Goal: Task Accomplishment & Management: Manage account settings

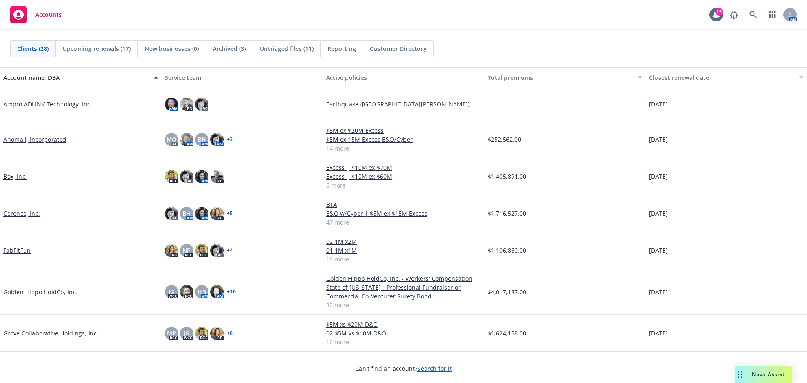
click at [230, 47] on span "Archived (3)" at bounding box center [229, 48] width 33 height 9
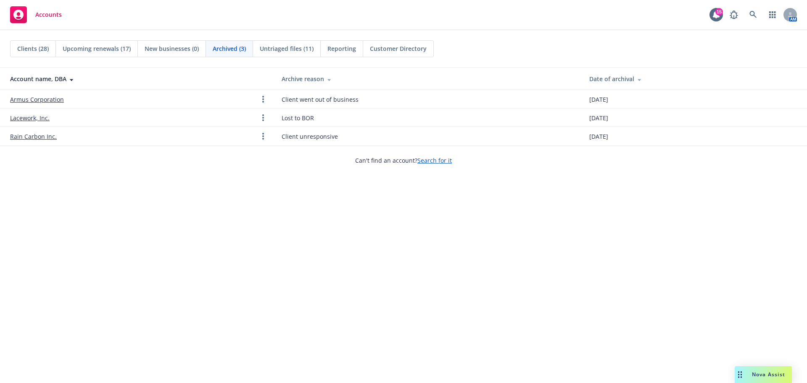
click at [295, 54] on div "Untriaged files (11)" at bounding box center [287, 49] width 68 height 16
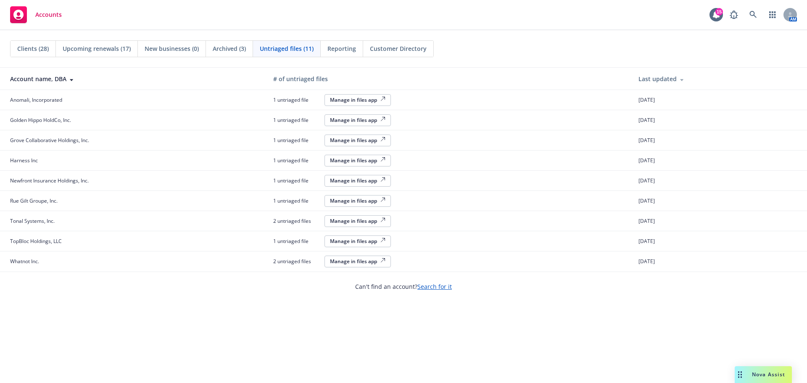
click at [156, 104] on td "Anomali, Incorporated" at bounding box center [133, 100] width 267 height 20
click at [349, 96] on div "Manage in files app" at bounding box center [357, 99] width 55 height 7
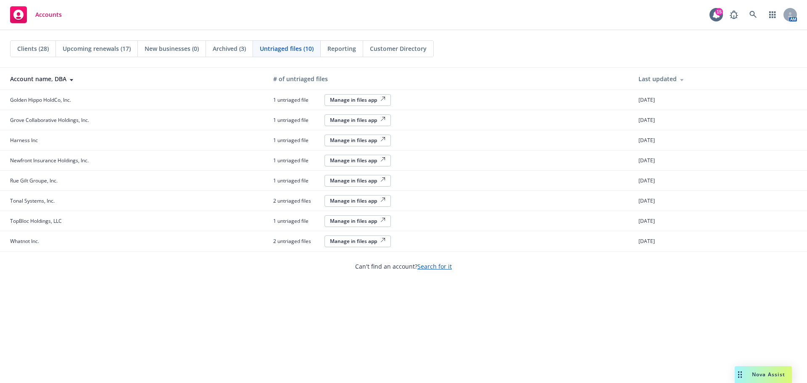
click at [340, 98] on div "Manage in files app" at bounding box center [357, 99] width 55 height 7
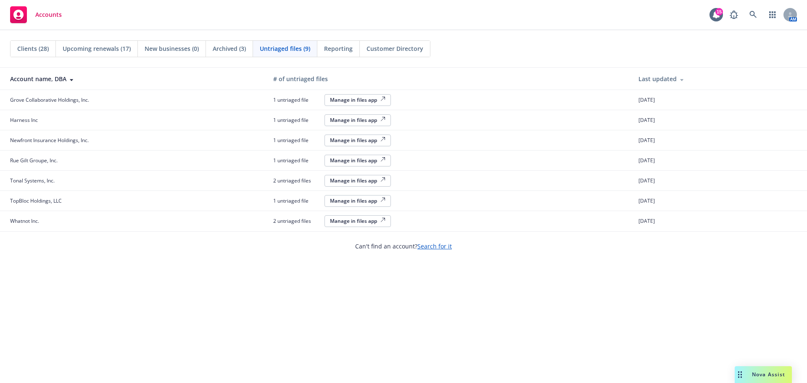
click at [364, 103] on div "Manage in files app" at bounding box center [357, 99] width 55 height 7
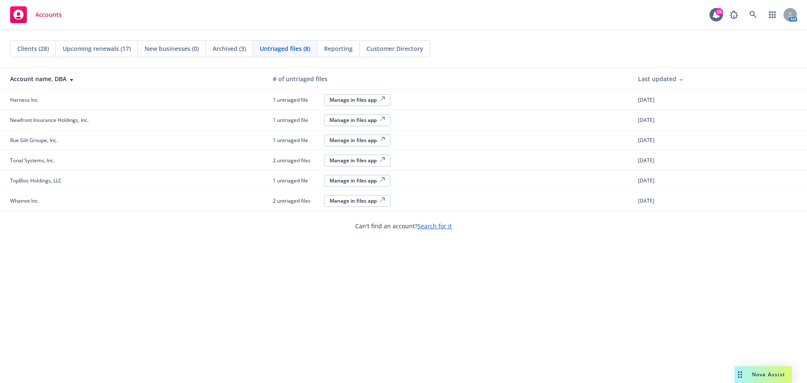
click at [350, 102] on div "Manage in files app" at bounding box center [357, 99] width 55 height 7
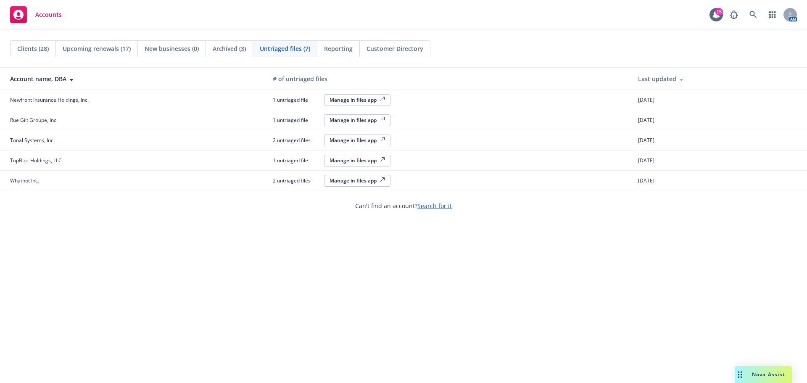
click at [353, 100] on div "Manage in files app" at bounding box center [357, 99] width 55 height 7
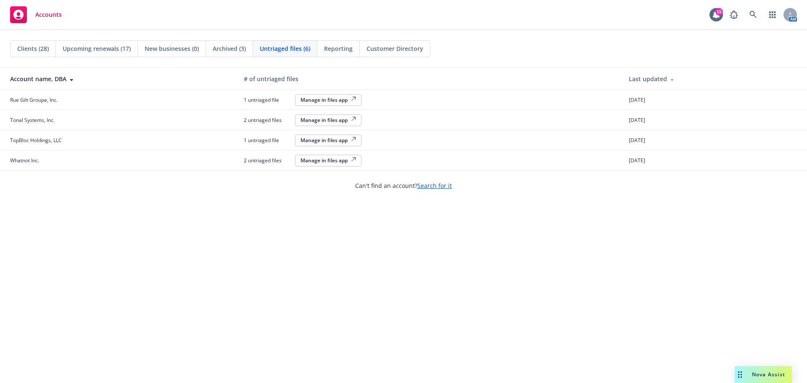
click at [334, 96] on div "Manage in files app" at bounding box center [328, 99] width 55 height 7
click at [326, 100] on div "Manage in files app" at bounding box center [328, 99] width 55 height 7
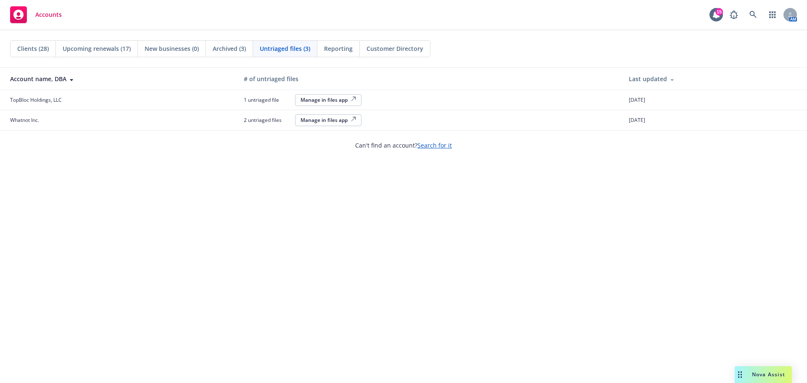
click at [330, 100] on div "Manage in files app" at bounding box center [328, 99] width 55 height 7
click at [336, 98] on div "Manage in files app" at bounding box center [328, 99] width 55 height 7
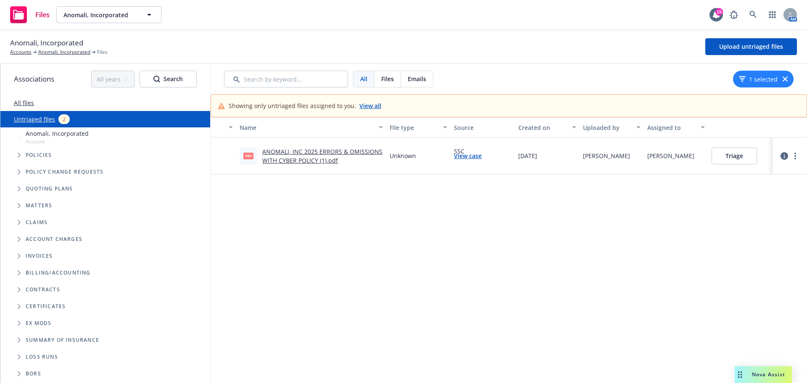
click at [316, 158] on link "ANOMALI, INC 2025 ERRORS & OMISSIONS WITH CYBER POLICY (1).pdf" at bounding box center [322, 156] width 120 height 17
click at [728, 157] on button "Triage" at bounding box center [734, 156] width 45 height 17
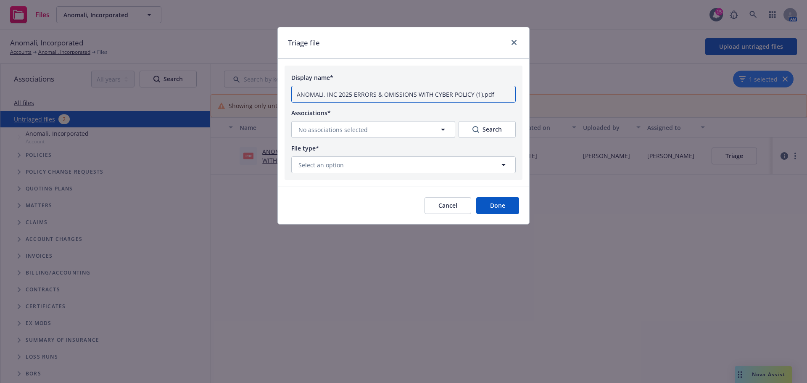
drag, startPoint x: 339, startPoint y: 92, endPoint x: 284, endPoint y: 92, distance: 55.1
click at [284, 92] on form "Display name* ANOMALI, INC 2025 ERRORS & OMISSIONS WITH CYBER POLICY (1).pdf As…" at bounding box center [403, 145] width 251 height 159
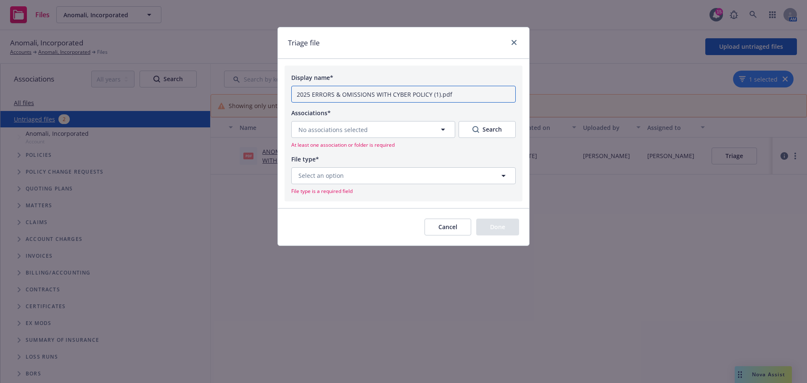
type input "2025 ERRORS & OMISSIONS WITH CYBER POLICY (1).pdf"
click at [448, 131] on button "No associations selected" at bounding box center [373, 129] width 164 height 17
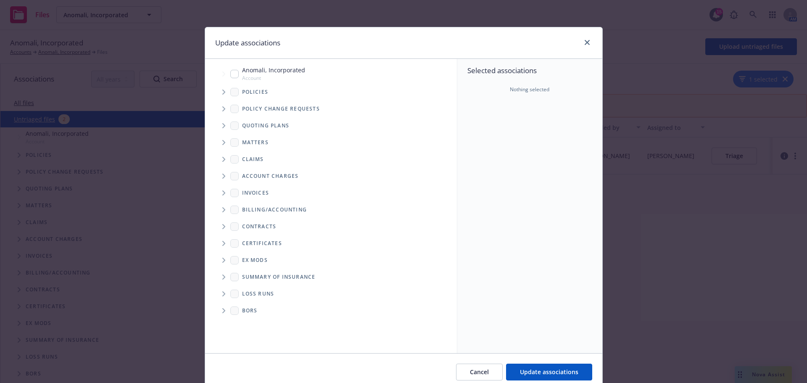
click at [218, 88] on span "Tree Example" at bounding box center [223, 91] width 13 height 13
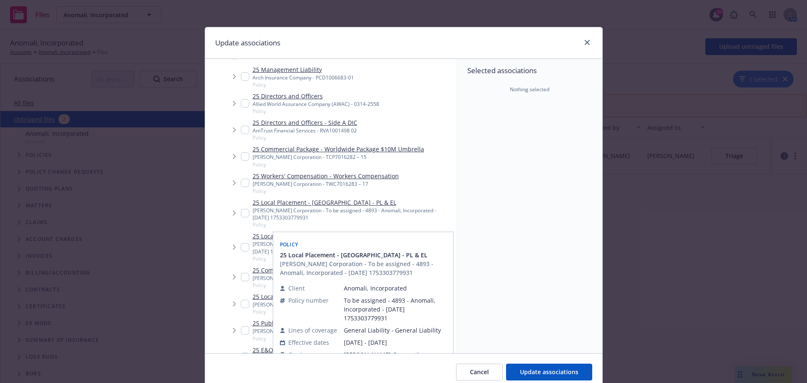
scroll to position [126, 0]
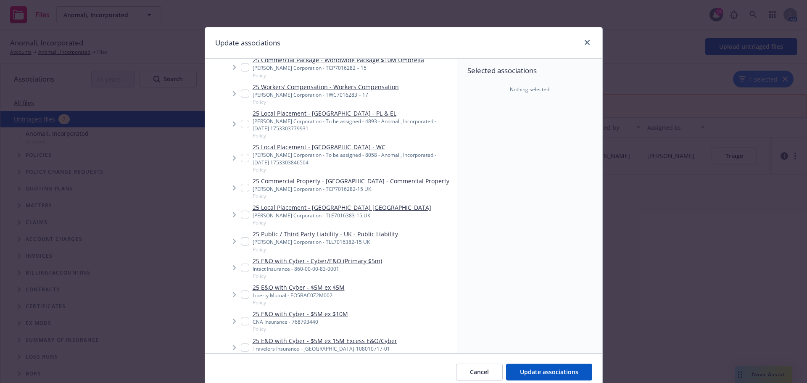
click at [241, 267] on input "Tree Example" at bounding box center [245, 268] width 8 height 8
checkbox input "true"
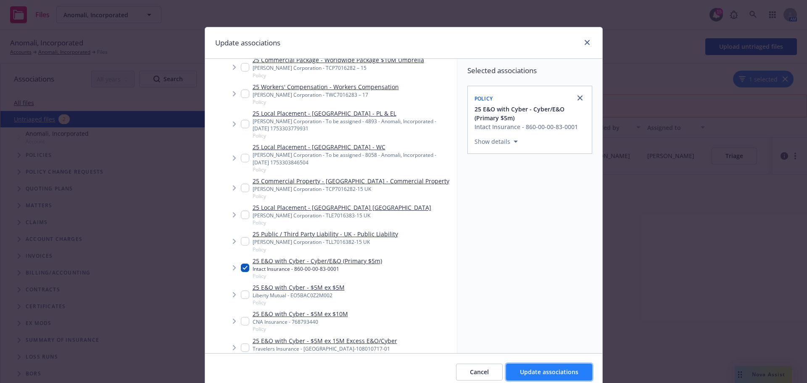
click at [538, 368] on span "Update associations" at bounding box center [549, 372] width 58 height 8
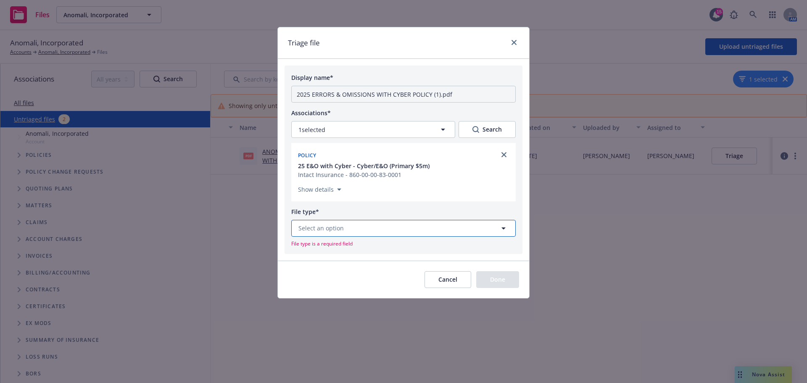
click at [308, 227] on span "Select an option" at bounding box center [321, 228] width 45 height 9
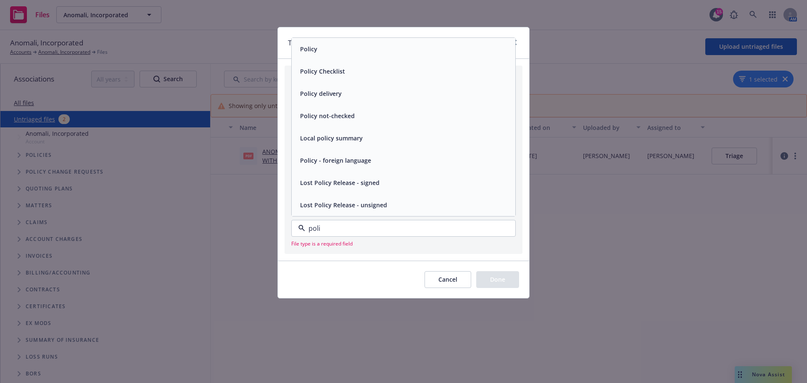
type input "polic"
click at [326, 45] on div "Policy" at bounding box center [404, 49] width 214 height 12
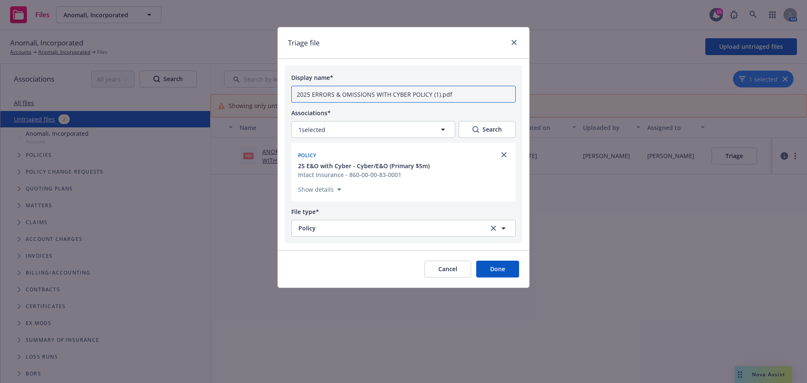
drag, startPoint x: 457, startPoint y: 93, endPoint x: 410, endPoint y: 94, distance: 47.5
click at [410, 94] on input "2025 ERRORS & OMISSIONS WITH CYBER POLICY (1).pdf" at bounding box center [403, 94] width 225 height 17
type input "2025 ERRORS & OMISSIONS WITH CYBER Primary Policy"
click at [494, 267] on button "Done" at bounding box center [497, 269] width 43 height 17
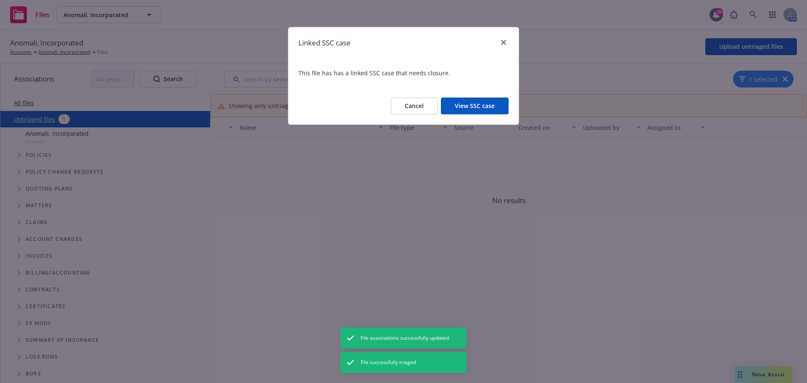
click at [476, 106] on button "View SSC case" at bounding box center [475, 106] width 68 height 17
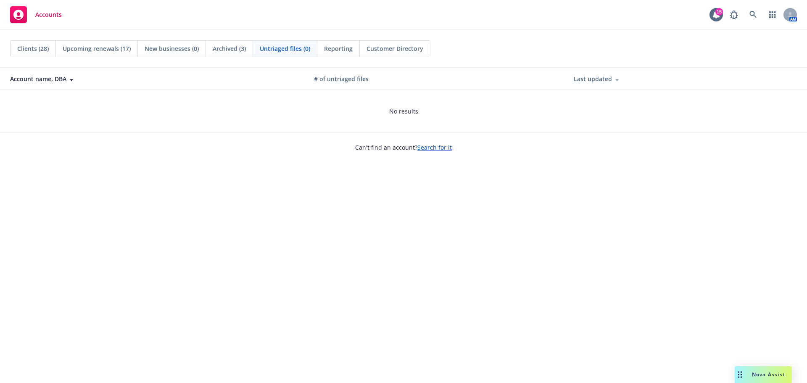
click at [24, 15] on rect at bounding box center [18, 14] width 17 height 17
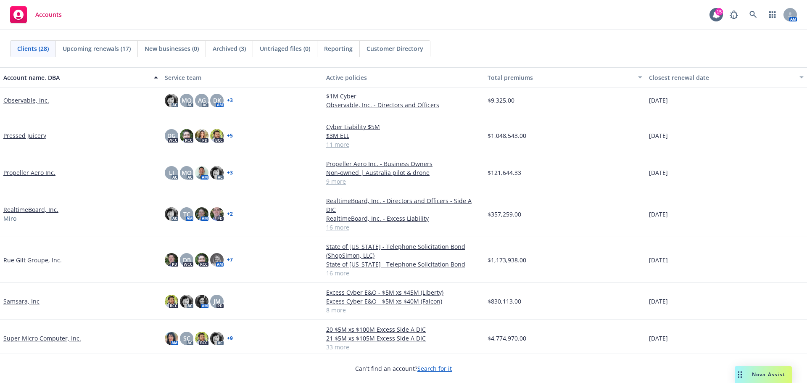
scroll to position [505, 0]
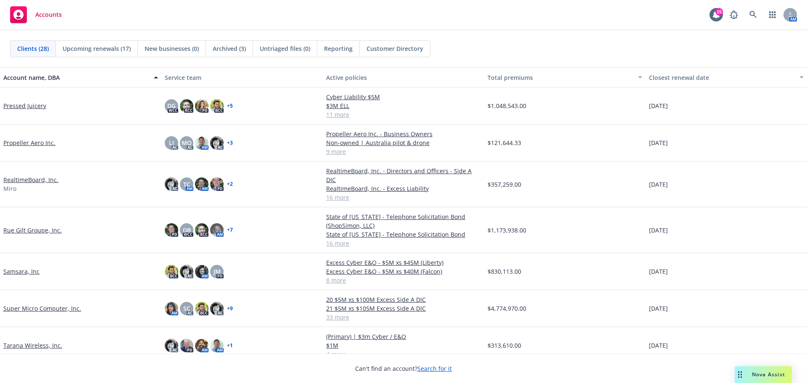
click at [35, 226] on link "Rue Gilt Groupe, Inc." at bounding box center [32, 230] width 58 height 9
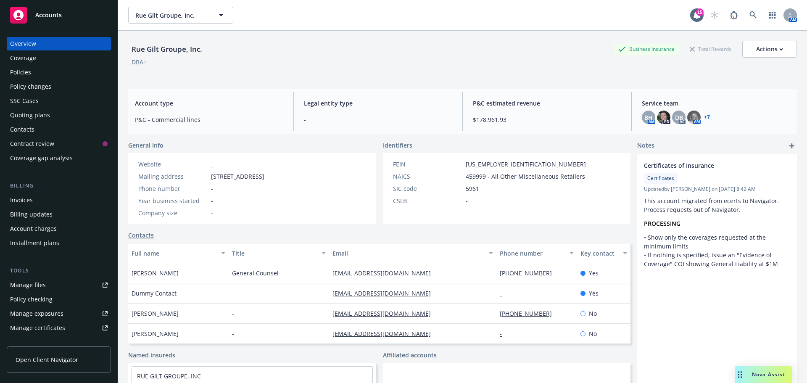
click at [63, 75] on div "Policies" at bounding box center [59, 72] width 98 height 13
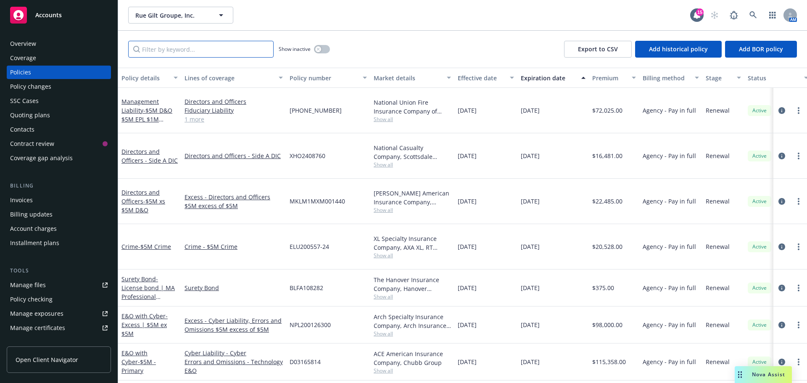
click at [218, 46] on input "Filter by keyword..." at bounding box center [200, 49] width 145 height 17
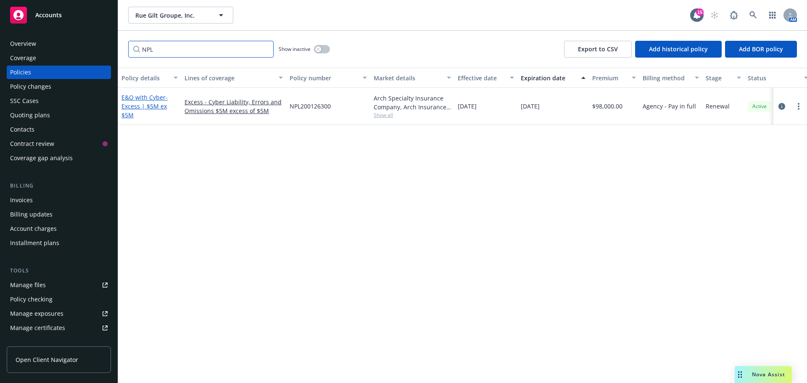
type input "NPL"
click at [132, 96] on link "E&O with Cyber - Excess | $5M ex $5M" at bounding box center [145, 106] width 46 height 26
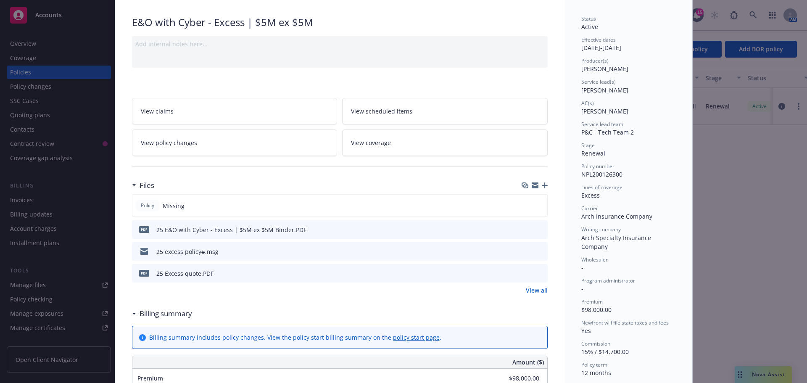
scroll to position [168, 0]
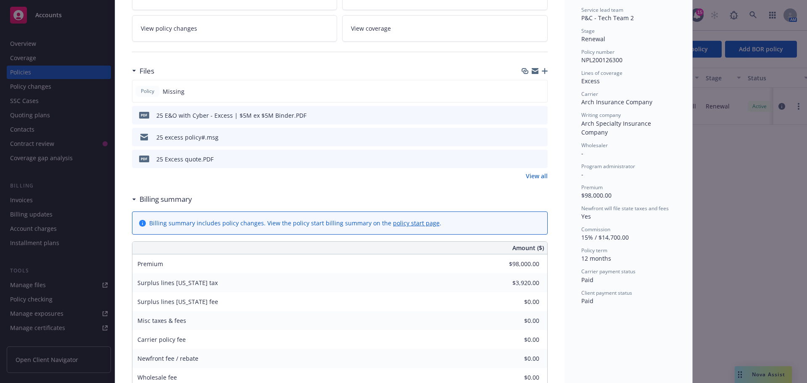
click at [523, 137] on icon "download file" at bounding box center [526, 136] width 7 height 7
click at [523, 114] on icon "download file" at bounding box center [526, 114] width 7 height 7
click at [523, 135] on icon "download file" at bounding box center [526, 136] width 7 height 7
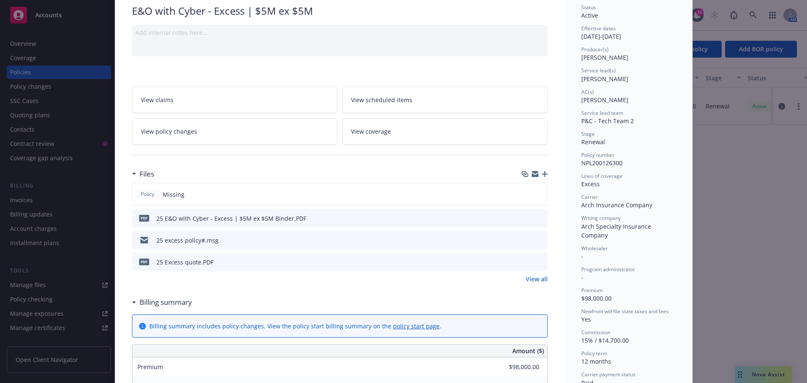
scroll to position [0, 0]
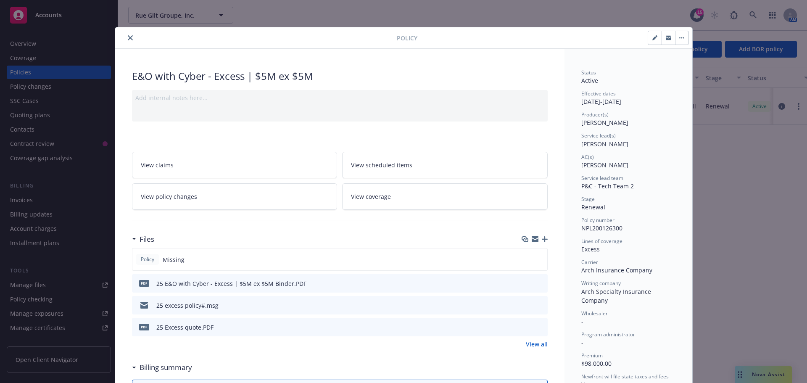
click at [128, 36] on icon "close" at bounding box center [130, 37] width 5 height 5
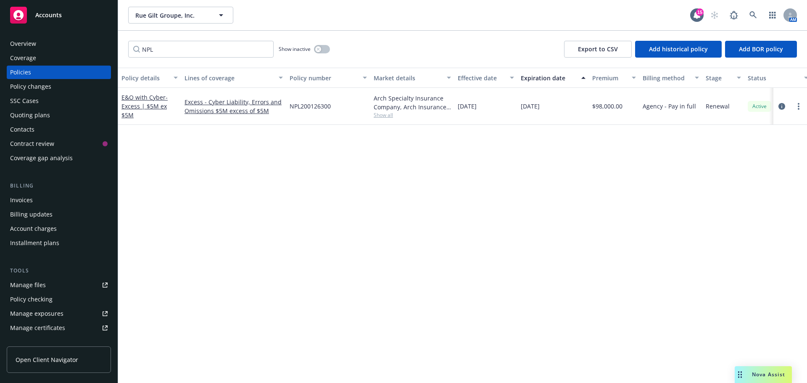
click at [29, 70] on div "Policies" at bounding box center [20, 72] width 21 height 13
drag, startPoint x: 170, startPoint y: 50, endPoint x: 209, endPoint y: 55, distance: 39.3
click at [141, 40] on div "NPL Show inactive Export to CSV Add historical policy Add BOR policy" at bounding box center [462, 49] width 689 height 37
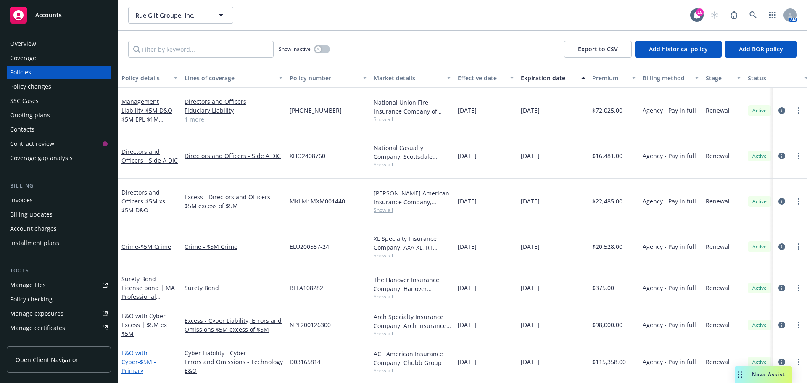
click at [138, 358] on span "- $5M - Primary" at bounding box center [139, 366] width 34 height 17
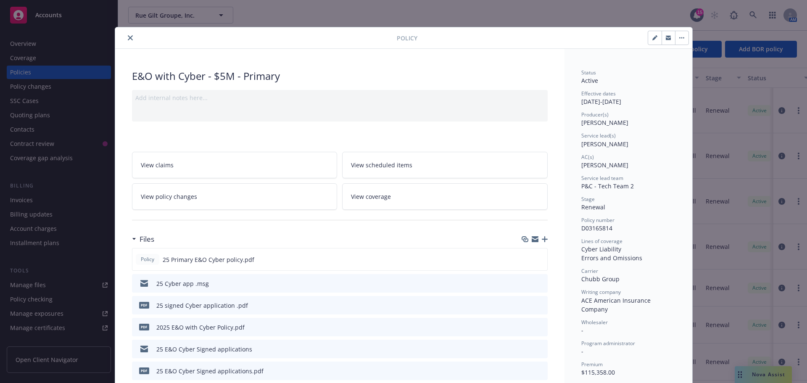
click at [127, 41] on button "close" at bounding box center [130, 38] width 10 height 10
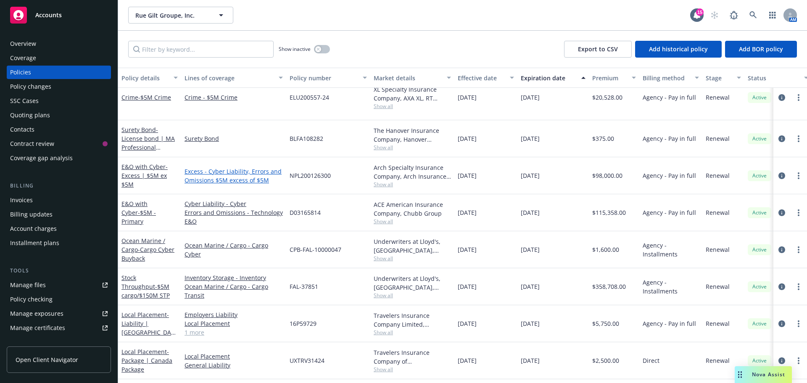
scroll to position [126, 0]
click at [147, 162] on link "E&O with Cyber - Excess | $5M ex $5M" at bounding box center [145, 175] width 46 height 26
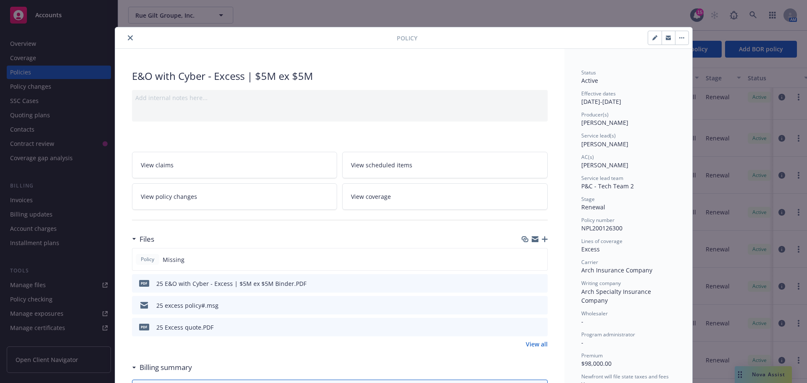
scroll to position [25, 0]
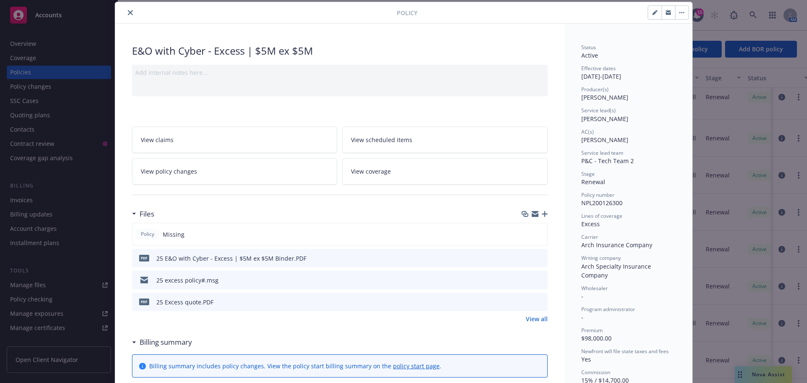
click at [534, 214] on icon "button" at bounding box center [535, 215] width 7 height 4
click at [542, 212] on icon "button" at bounding box center [545, 214] width 6 height 6
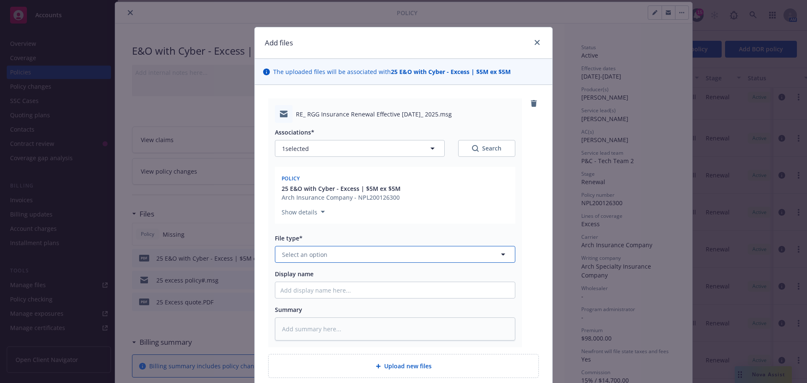
click at [293, 254] on span "Select an option" at bounding box center [304, 254] width 45 height 9
type input "email"
click at [300, 276] on div "Email" at bounding box center [395, 278] width 230 height 12
click at [306, 291] on input "Display name" at bounding box center [395, 290] width 240 height 16
type textarea "x"
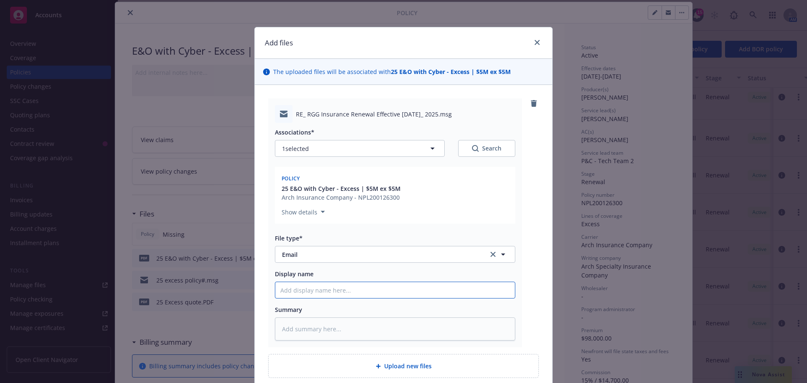
type input "2"
type textarea "x"
type input "25"
type textarea "x"
type input "25"
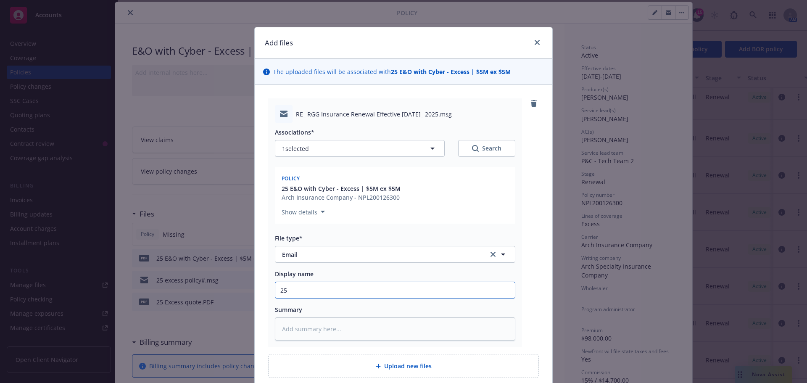
type textarea "x"
type input "25 5"
type textarea "x"
type input "25 5x"
type textarea "x"
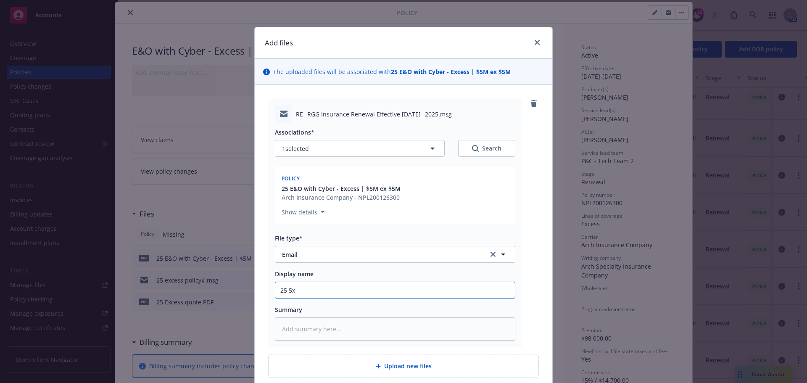
type input "25 5x5"
type textarea "x"
type input "25 5x5"
type textarea "x"
type input "25 5x5 c"
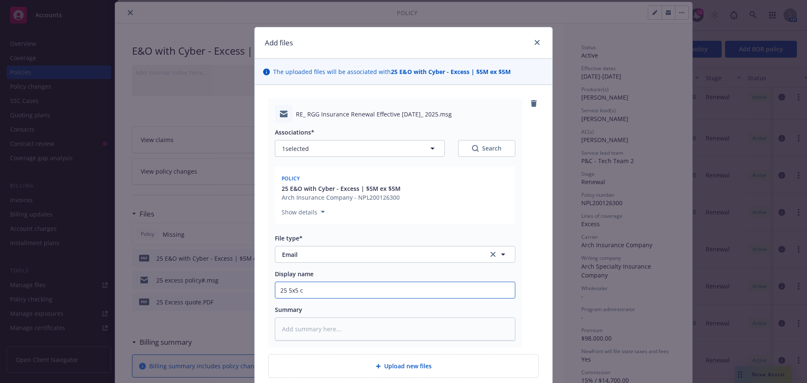
type textarea "x"
type input "25 5x5 cy"
type textarea "x"
type input "25 5x5 cyb"
type textarea "x"
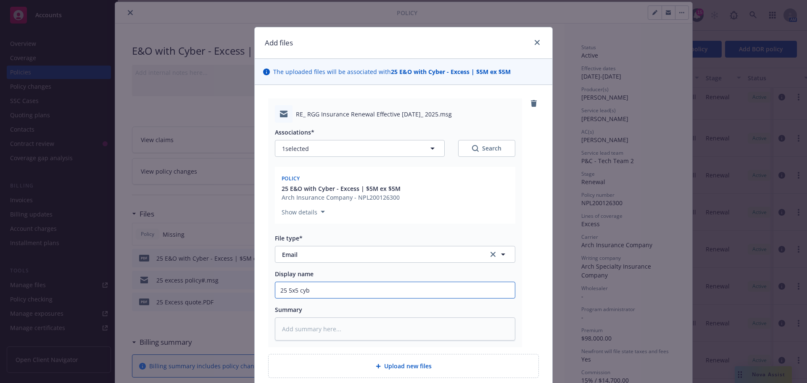
type input "25 5x5 cyb"
type textarea "x"
type input "25 5x5 cyb e"
type textarea "x"
type input "25 5x5 cyb er"
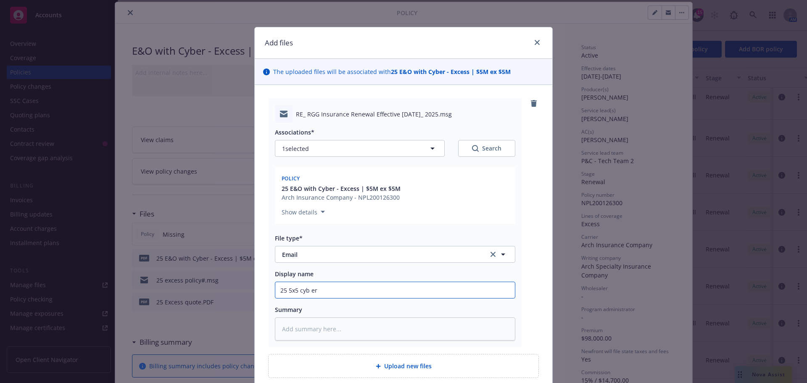
type textarea "x"
type input "25 5x5 cyb er"
type textarea "x"
type input "25 5x5 cyb er"
type textarea "x"
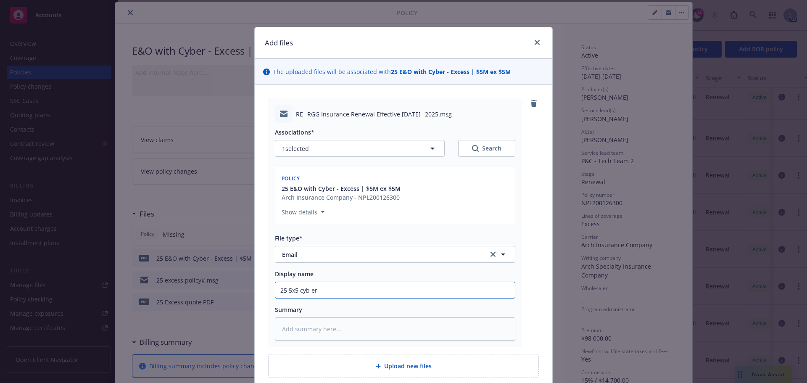
type input "25 5x5 cyb e"
type textarea "x"
type input "25 5x5 cyb"
type textarea "x"
type input "25 5x5 cyb"
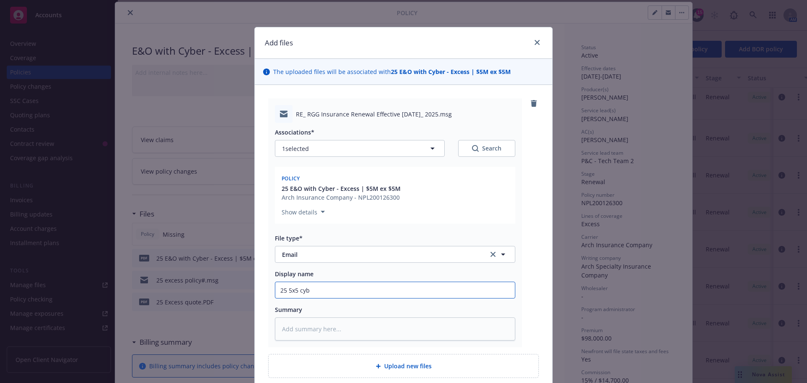
type textarea "x"
type input "25 5x5 cy"
type textarea "x"
type input "25 5x5 c"
type textarea "x"
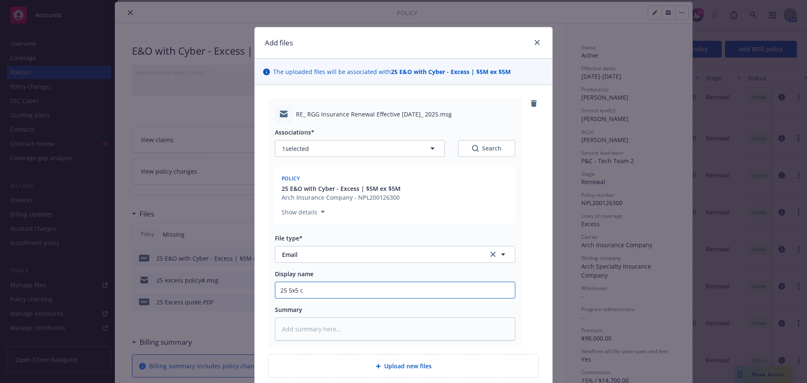
type input "25 5x5"
type textarea "x"
type input "25 5x5 c"
type textarea "x"
type input "25 5x5 cy"
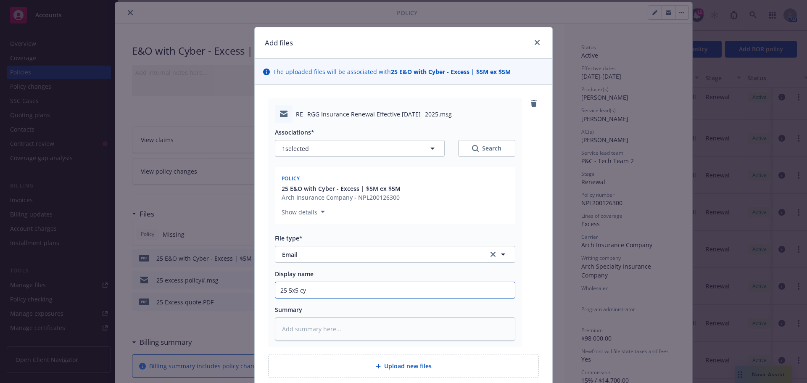
type textarea "x"
type input "25 5x5 cyb"
type textarea "x"
type input "25 5x5 cybe"
type textarea "x"
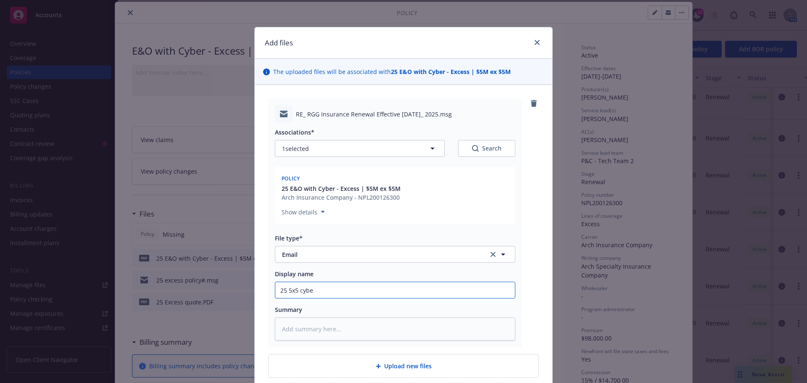
type input "25 5x5 cyber"
type textarea "x"
type input "25 5x5 cyber"
type textarea "x"
type input "25 5x5 cyber f"
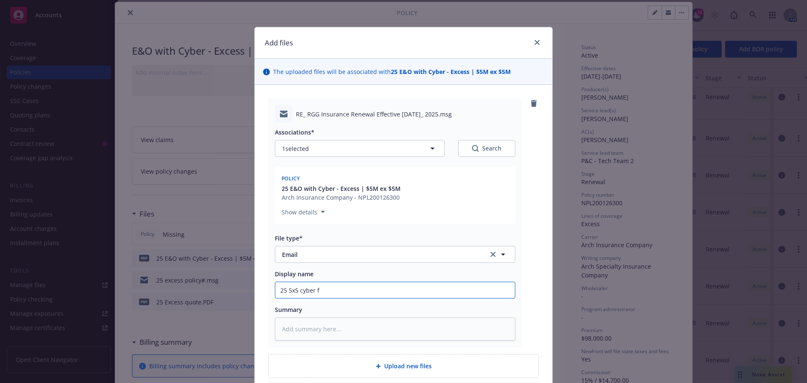
type textarea "x"
type input "25 5x5 cyber fo"
type textarea "x"
type input "25 5x5 cyber f"
type textarea "x"
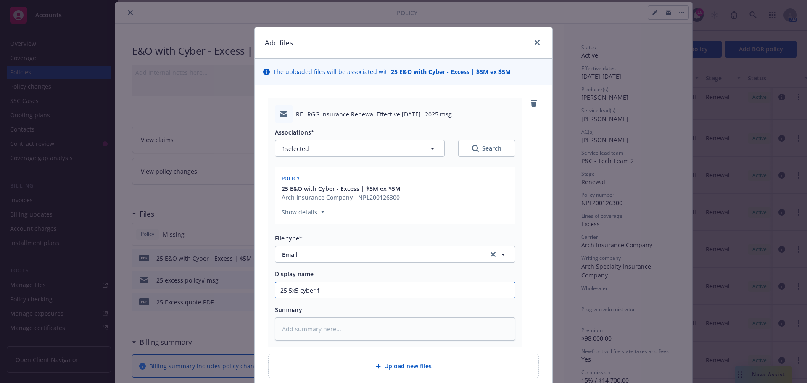
type input "25 5x5 cyber fo"
type textarea "x"
type input "25 5x5 cyber fol"
type textarea "x"
type input "25 5x5 cyber foll"
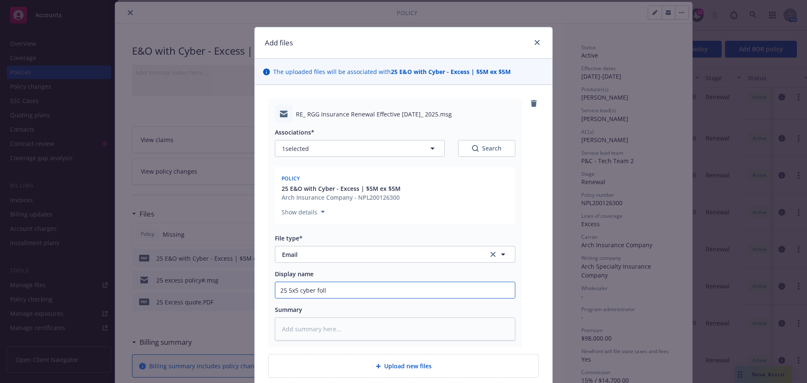
type textarea "x"
type input "25 5x5 cyber follo"
type textarea "x"
type input "25 5x5 cyber follow"
type textarea "x"
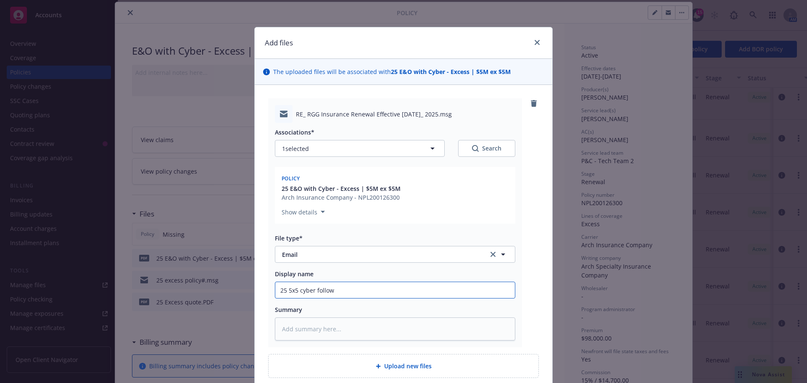
type input "25 5x5 cyber follow"
type textarea "x"
type input "25 5x5 cyber follow u"
type textarea "x"
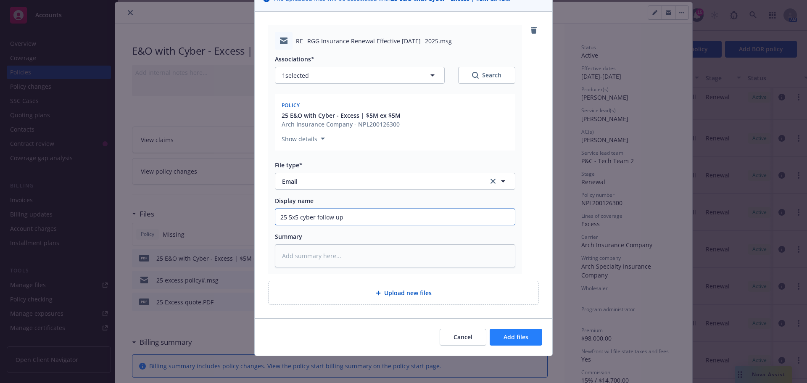
type input "25 5x5 cyber follow up"
click at [519, 341] on button "Add files" at bounding box center [516, 337] width 53 height 17
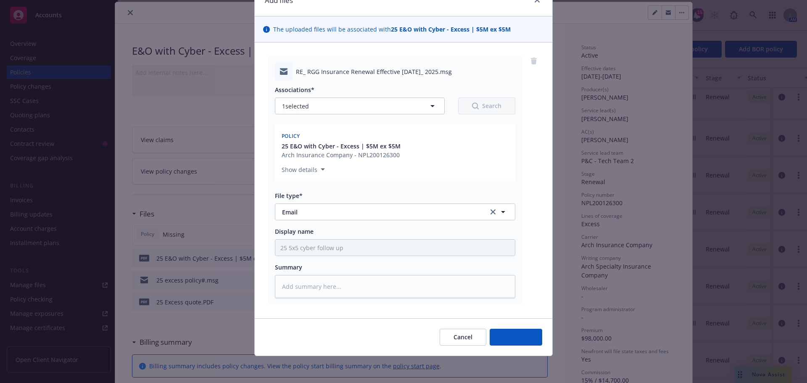
scroll to position [42, 0]
type textarea "x"
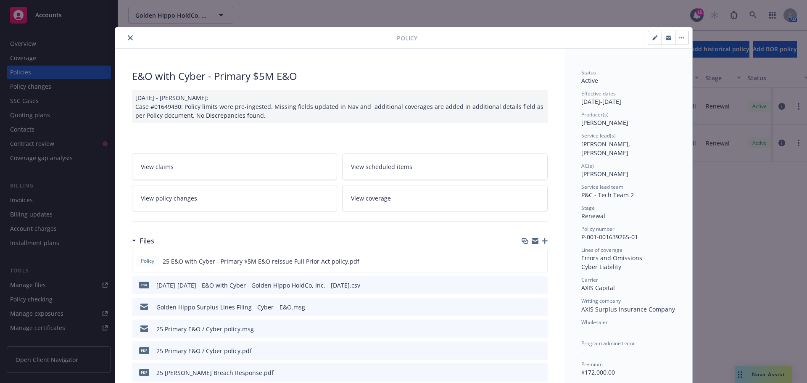
click at [131, 35] on button "close" at bounding box center [130, 38] width 10 height 10
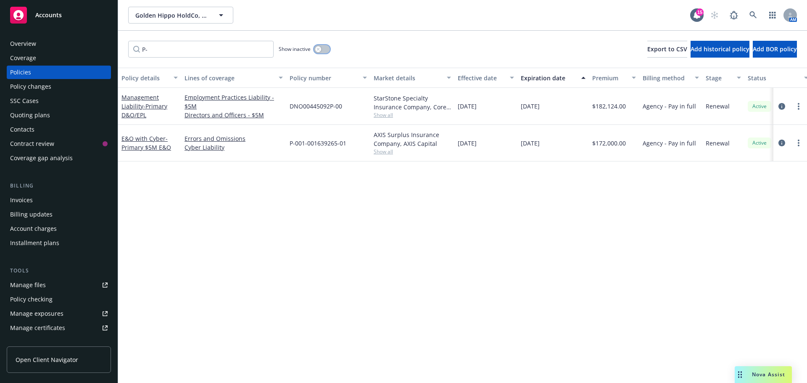
click at [325, 49] on button "button" at bounding box center [322, 49] width 16 height 8
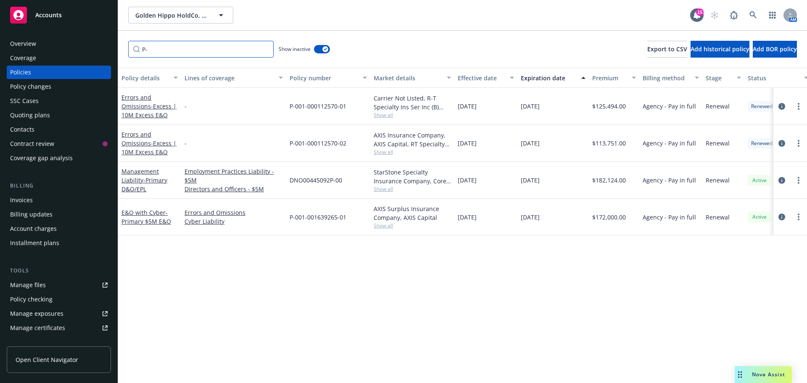
drag, startPoint x: 158, startPoint y: 46, endPoint x: 142, endPoint y: 46, distance: 16.0
click at [142, 46] on input "P-" at bounding box center [200, 49] width 145 height 17
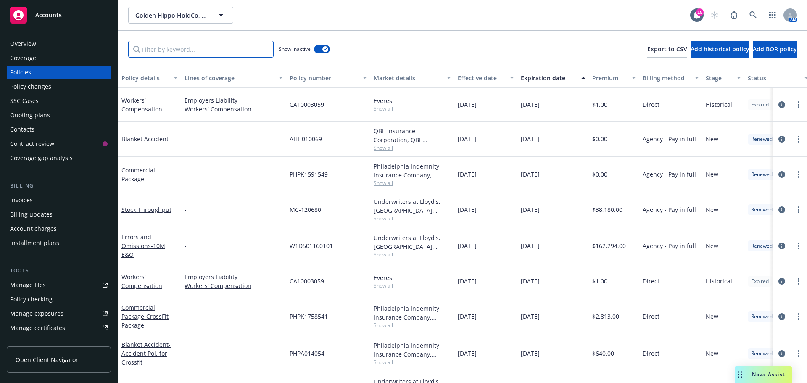
click at [248, 45] on input "Filter by keyword..." at bounding box center [200, 49] width 145 height 17
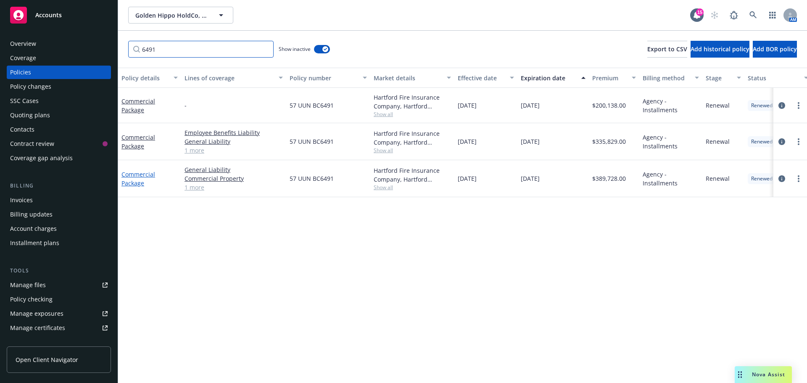
type input "6491"
click at [135, 173] on link "Commercial Package" at bounding box center [139, 178] width 34 height 17
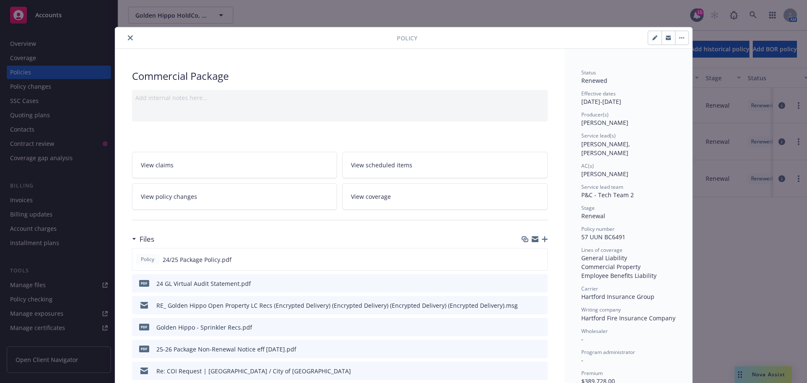
click at [523, 285] on icon "download file" at bounding box center [526, 283] width 7 height 7
click at [532, 240] on icon "button" at bounding box center [535, 240] width 7 height 4
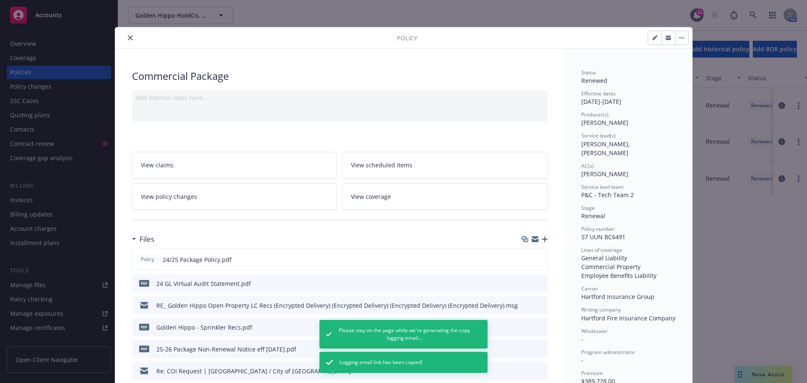
click at [542, 238] on icon "button" at bounding box center [545, 239] width 6 height 6
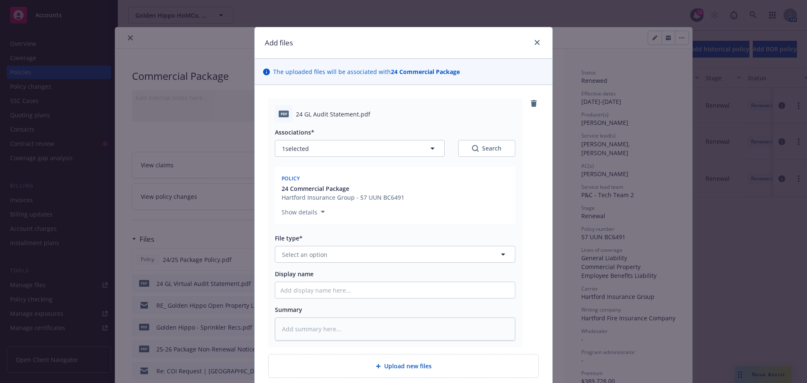
type textarea "x"
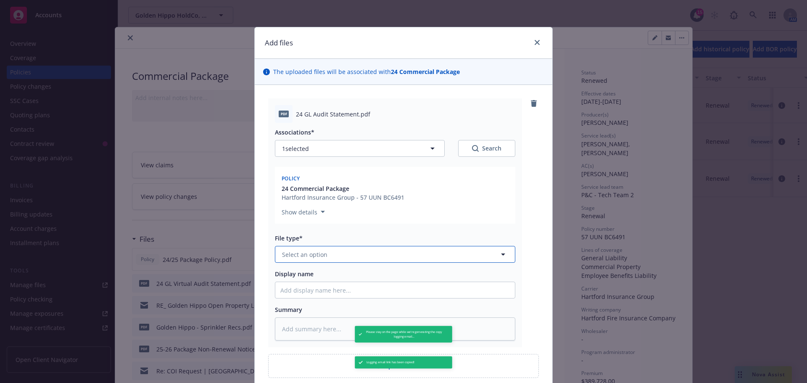
click at [316, 252] on span "Select an option" at bounding box center [304, 254] width 45 height 9
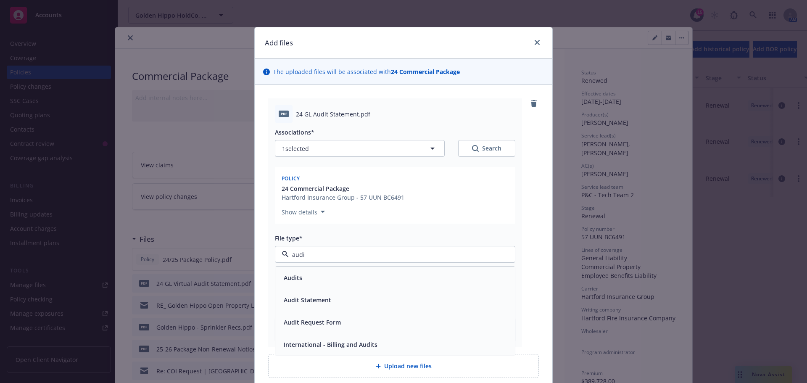
type input "audit"
click at [309, 276] on div "Audits" at bounding box center [395, 278] width 230 height 12
click at [299, 293] on input "Display name" at bounding box center [395, 290] width 240 height 16
paste input "support+333f0a92-58cd-4911-9c21-c29b281ccb43@newfront.com"
type textarea "x"
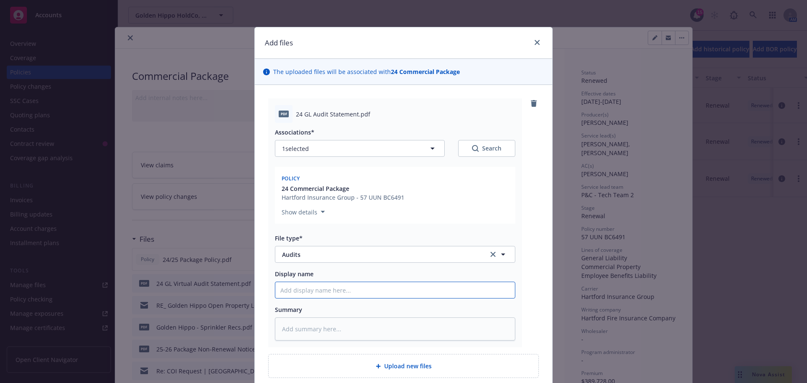
type input "support+333f0a92-58cd-4911-9c21-c29b281ccb43@newfront.com"
drag, startPoint x: 485, startPoint y: 285, endPoint x: -91, endPoint y: 279, distance: 576.5
click at [0, 279] on html "Accounts Overview Coverage Policies Policy changes SSC Cases Quoting plans Cont…" at bounding box center [403, 191] width 807 height 383
type textarea "x"
type input "25"
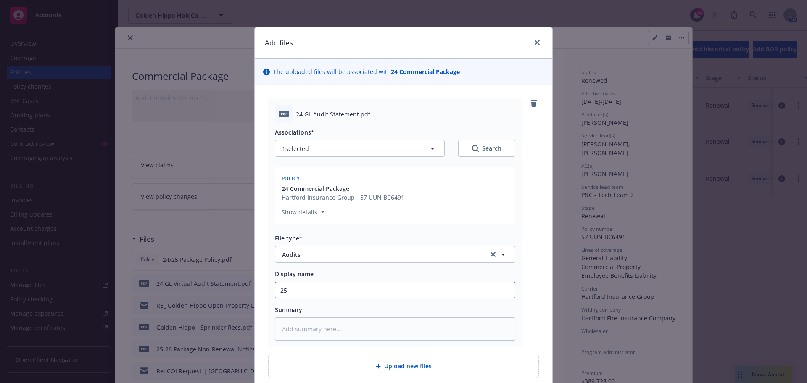
type textarea "x"
type input "254"
type textarea "x"
type input "254"
type textarea "x"
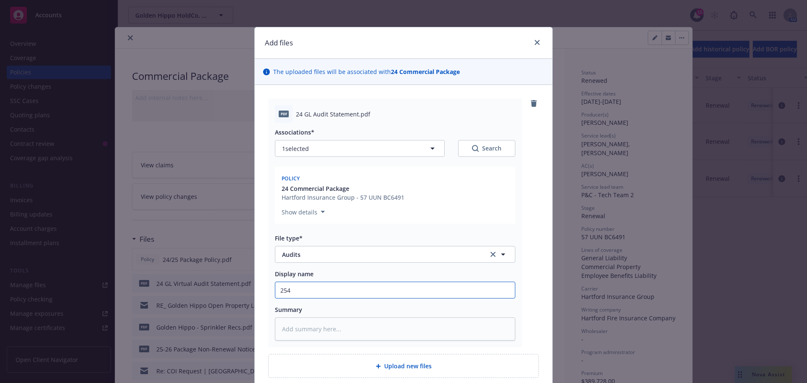
type input "254"
type textarea "x"
type input "25"
type textarea "x"
type input "2"
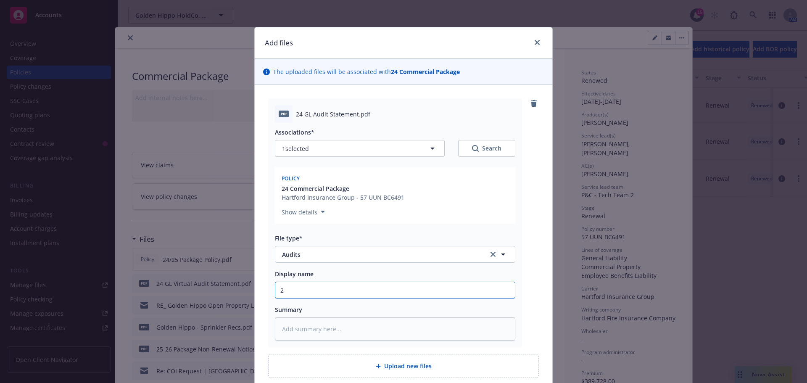
type textarea "x"
type input "2f"
type textarea "x"
type input "2f"
type textarea "x"
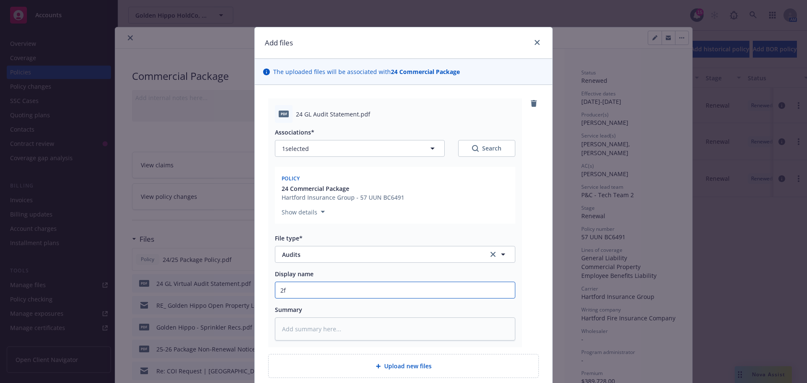
type input "2f G"
type textarea "x"
type input "2f GL"
type textarea "x"
type input "2f GL"
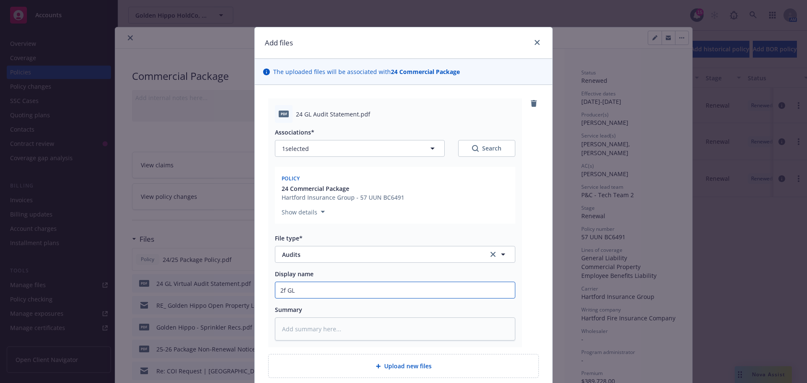
type textarea "x"
type input "2f GL a"
type textarea "x"
type input "2f GL au"
type textarea "x"
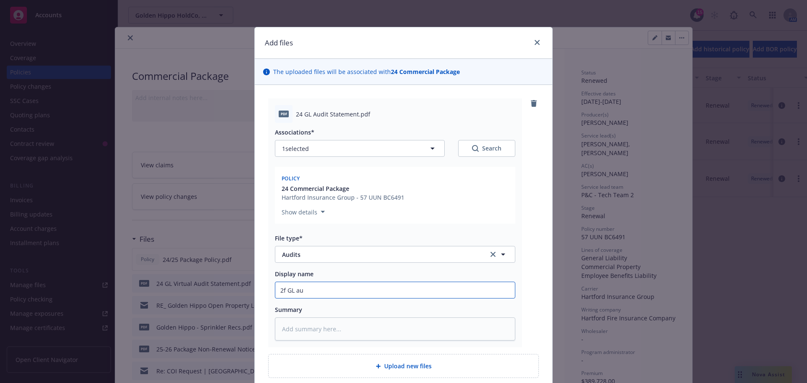
type input "2f GL aud"
type textarea "x"
type input "2f GL audi"
type textarea "x"
type input "2f GL aud"
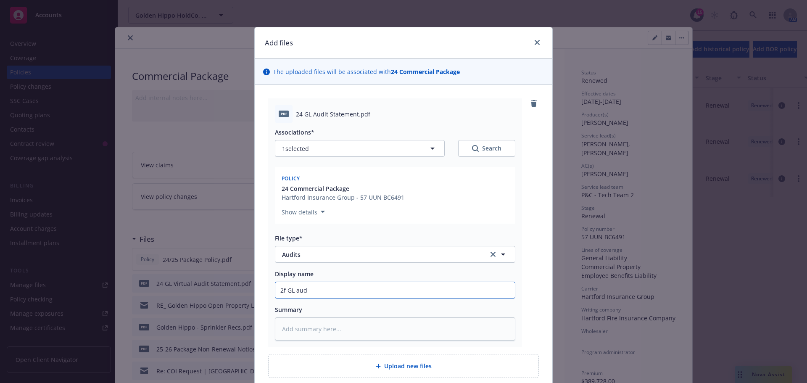
type textarea "x"
type input "2f GL au"
type textarea "x"
type input "2f GL a"
type textarea "x"
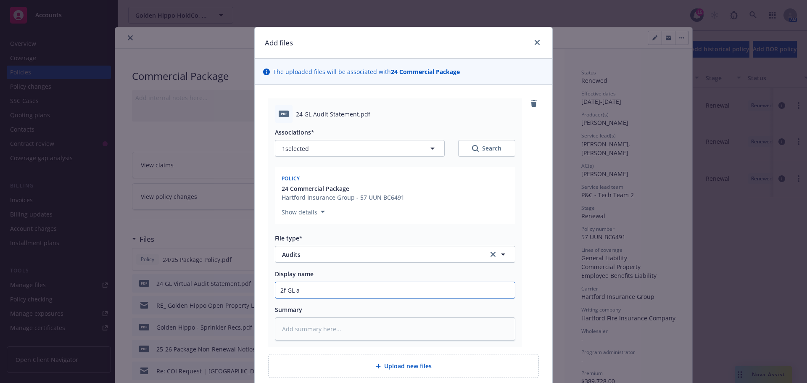
type input "2f GL"
type textarea "x"
type input "2f GL"
type textarea "x"
type input "2f G"
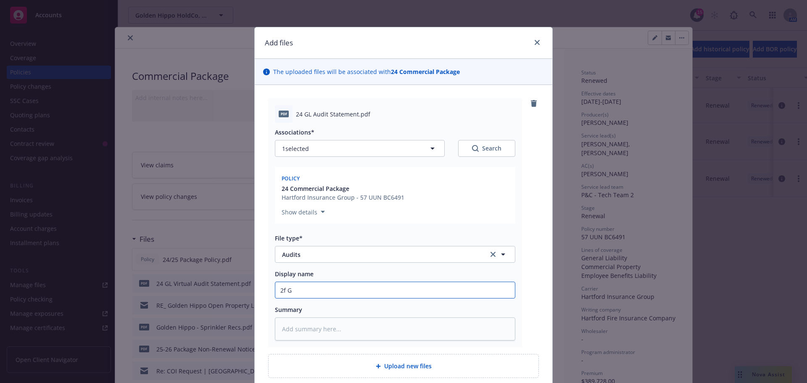
type textarea "x"
type input "2f"
type textarea "x"
type input "2f"
type textarea "x"
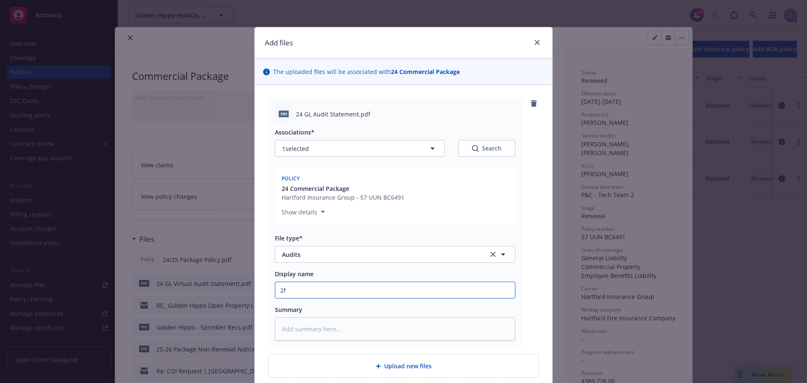
type input "2"
type textarea "x"
type input "24"
type textarea "x"
type input "24"
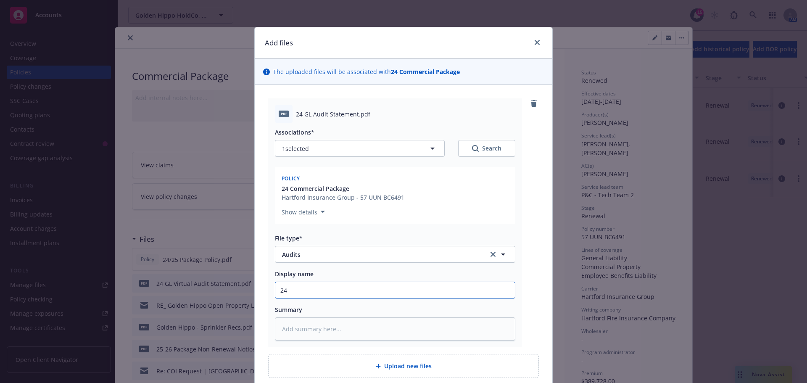
type textarea "x"
type input "24 G"
type textarea "x"
type input "24 GL"
type textarea "x"
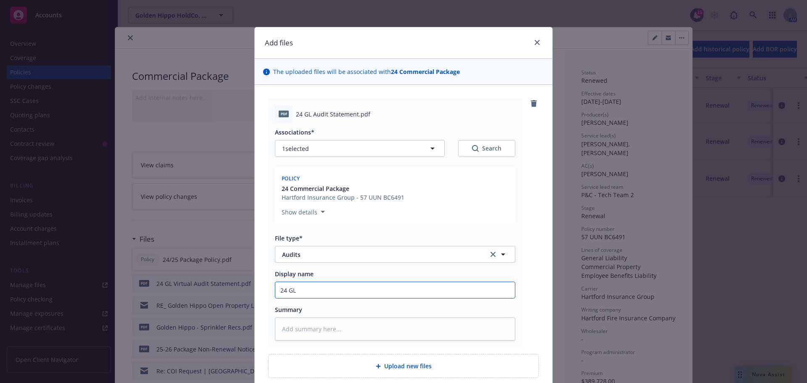
type input "24 GL"
type textarea "x"
type input "24 GL A"
type textarea "x"
type input "24 GL Au"
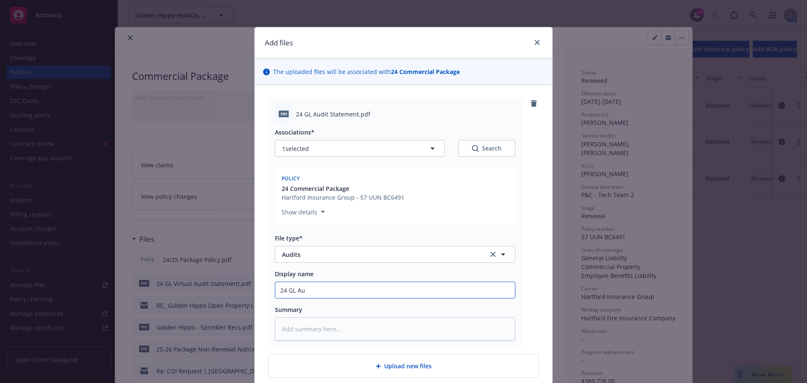
type textarea "x"
type input "24 GL Aud"
type textarea "x"
type input "24 GL Audit"
type textarea "x"
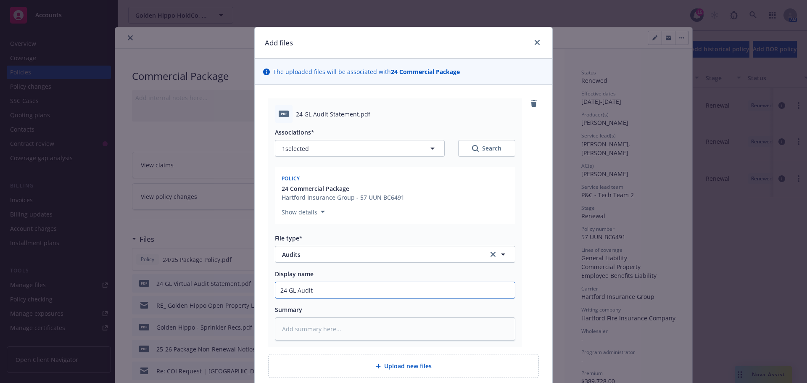
type input "24 GL Audit"
type textarea "x"
type input "24 GL Audit s"
type textarea "x"
type input "24 GL Audit sta"
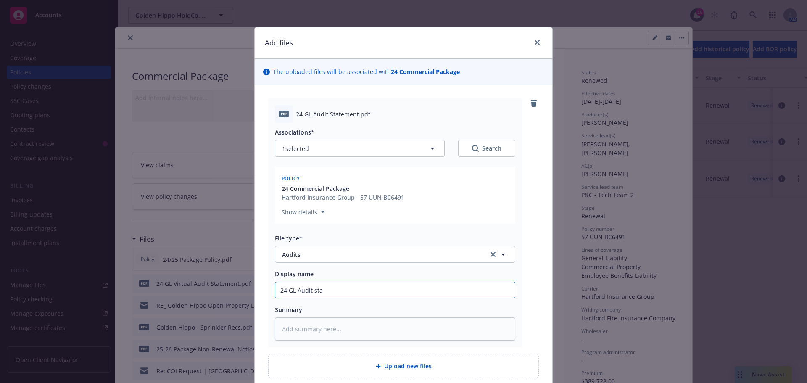
type textarea "x"
type input "24 GL Audit state"
type textarea "x"
type input "24 GL Audit statem"
type textarea "x"
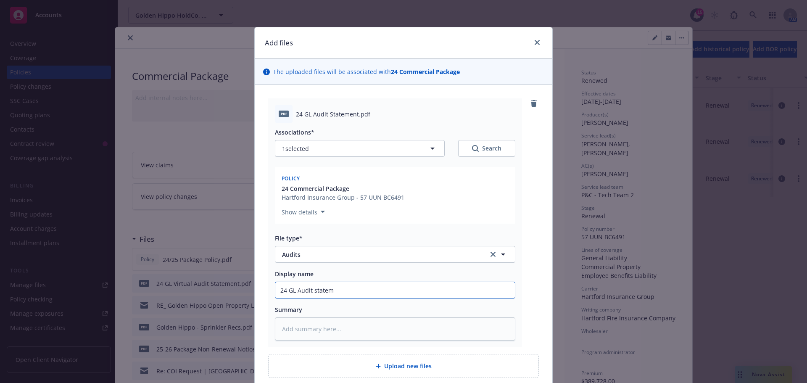
type input "24 GL Audit stateme"
type textarea "x"
type input "24 GL Audit statemen"
type textarea "x"
type input "24 GL Audit statement"
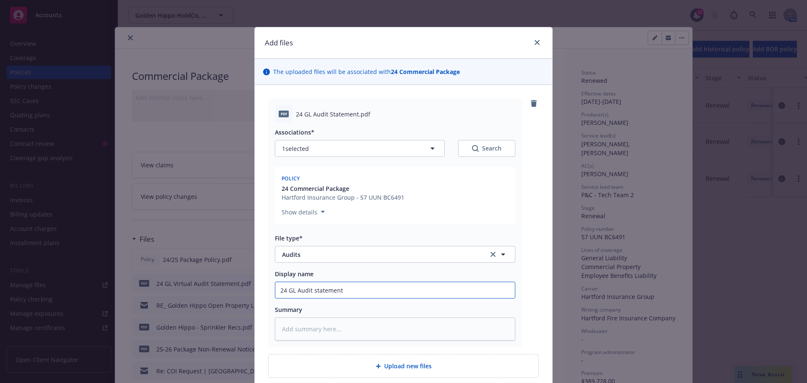
type textarea "x"
type input "24 GL Audit statement"
type textarea "x"
type input "24 GL Audit statement $"
type textarea "x"
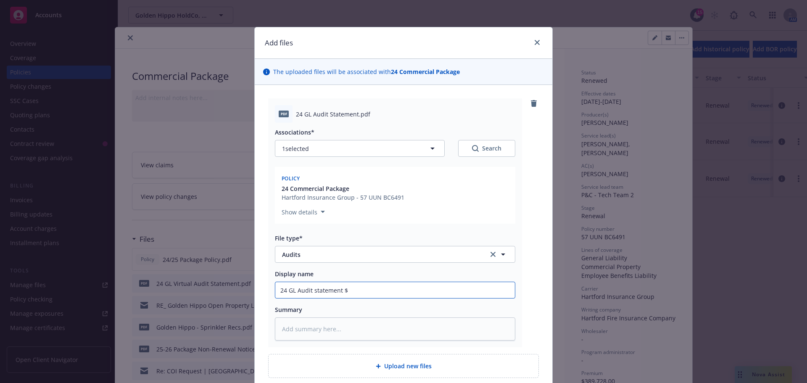
type input "24 GL Audit statement $6"
type textarea "x"
type input "24 GL Audit statement $693"
type textarea "x"
type input "24 GL Audit statement $693"
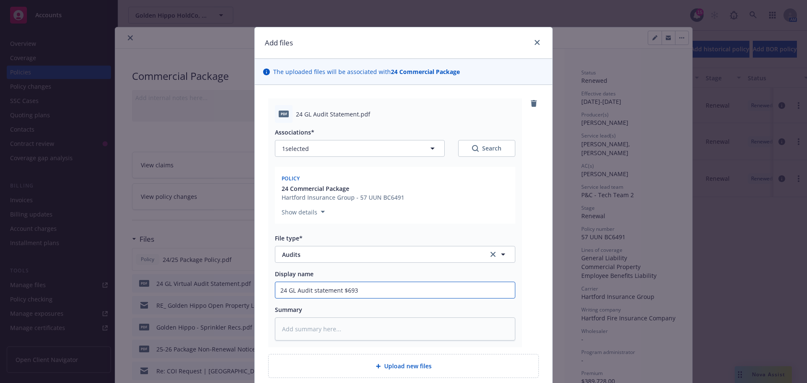
type textarea "x"
type input "24 GL Audit statement $693 a"
type textarea "x"
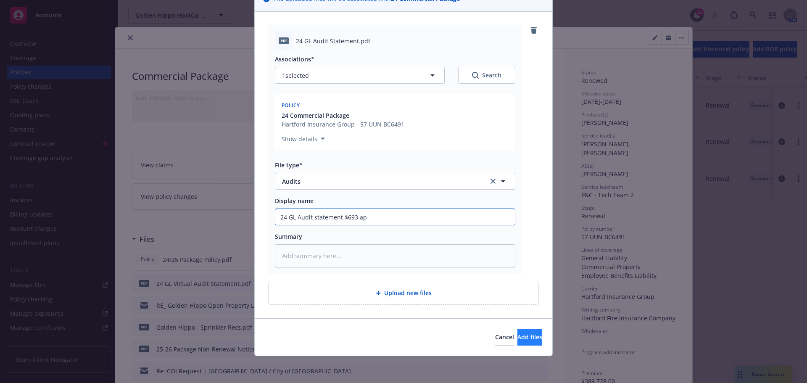
type input "24 GL Audit statement $693 ap"
click at [524, 336] on span "Add files" at bounding box center [530, 337] width 25 height 8
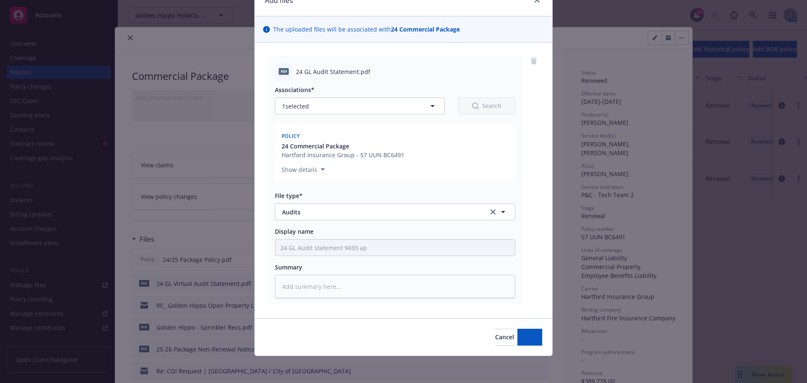
scroll to position [42, 0]
type textarea "x"
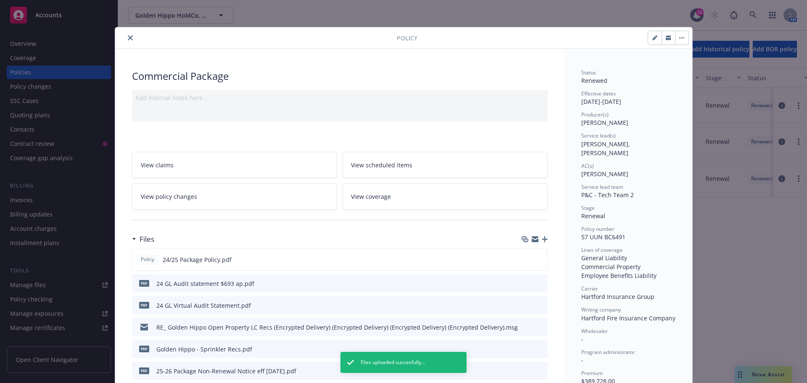
click at [128, 37] on icon "close" at bounding box center [130, 37] width 5 height 5
